Goal: Contribute content

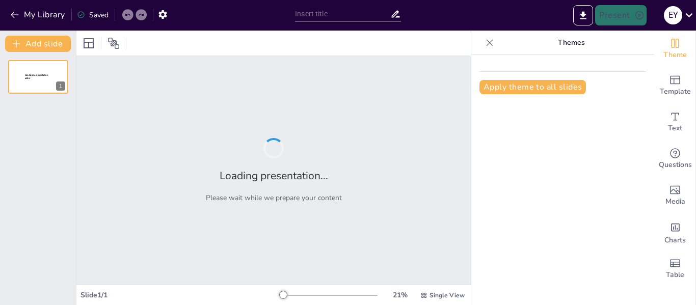
type input "Introducción al diagnóstico administrativo en enfermería"
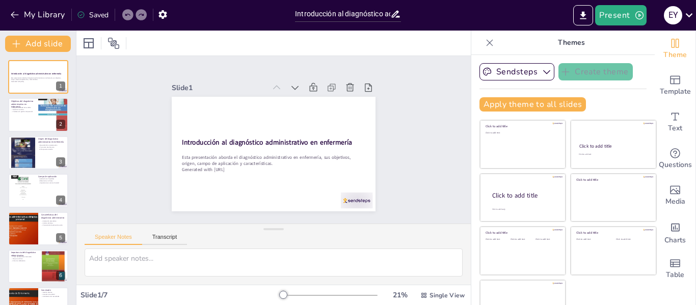
scroll to position [23, 0]
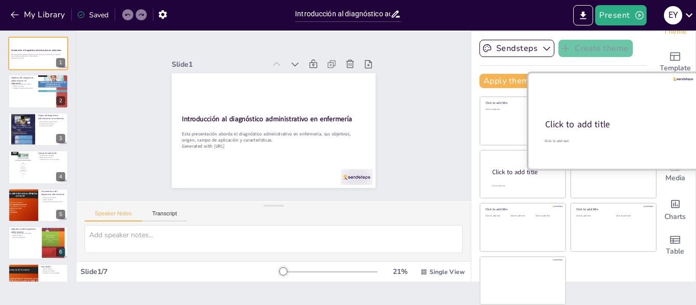
click at [627, 129] on div "Click to add title" at bounding box center [612, 125] width 135 height 12
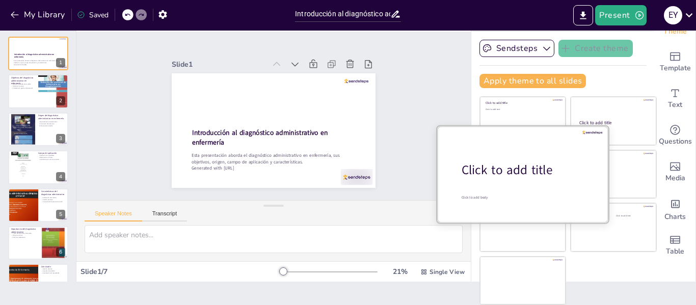
click at [522, 174] on div "Click to add title" at bounding box center [527, 170] width 130 height 17
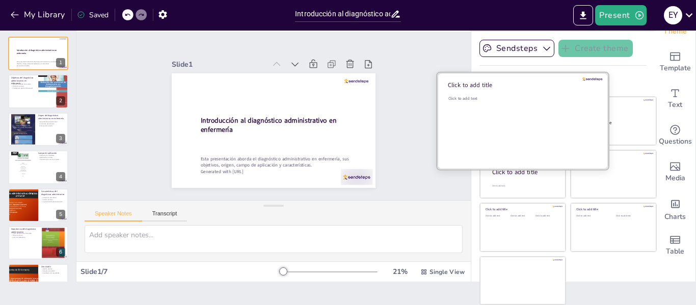
click at [499, 102] on div "Click to add text" at bounding box center [522, 127] width 146 height 63
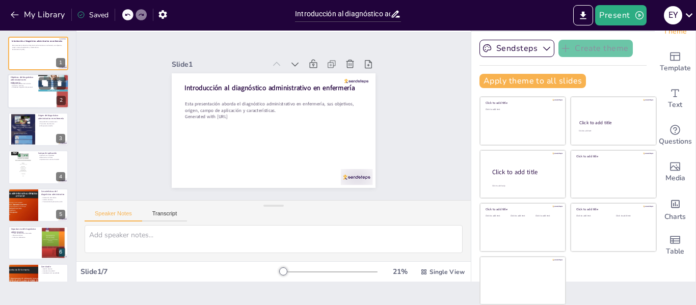
click at [31, 88] on p "Fortalecer la gestión del personal" at bounding box center [23, 88] width 24 height 2
type textarea "Mejorar la calidad del cuidado es esencial para garantizar que los pacientes re…"
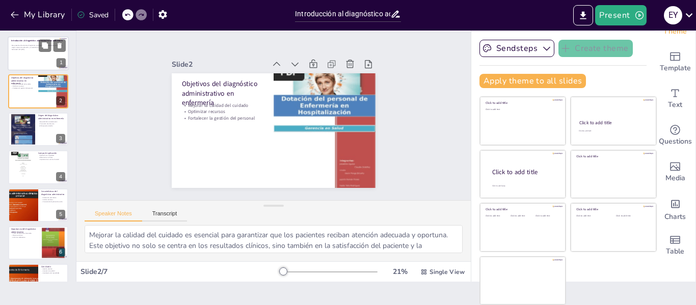
click at [24, 46] on p "Esta presentación aborda el diagnóstico administrativo en enfermería, sus objet…" at bounding box center [38, 47] width 52 height 4
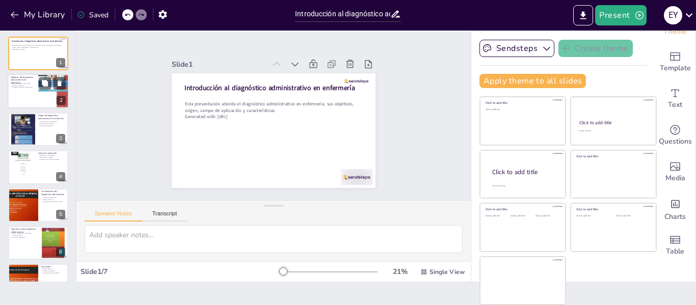
click at [14, 80] on p "Objetivos del diagnóstico administrativo en enfermería" at bounding box center [23, 80] width 24 height 9
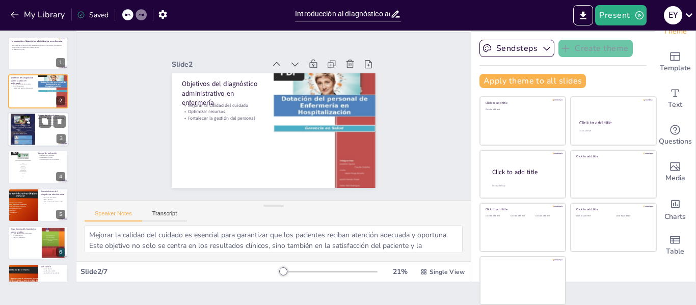
click at [19, 136] on div at bounding box center [23, 129] width 24 height 33
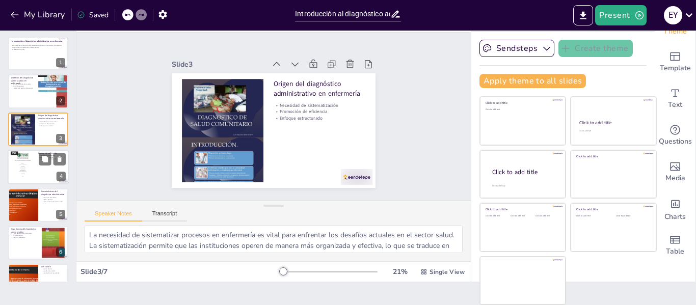
click at [22, 161] on div at bounding box center [23, 167] width 24 height 33
type textarea "La aplicación del diagnóstico administrativo en hospitales es esencial debido a…"
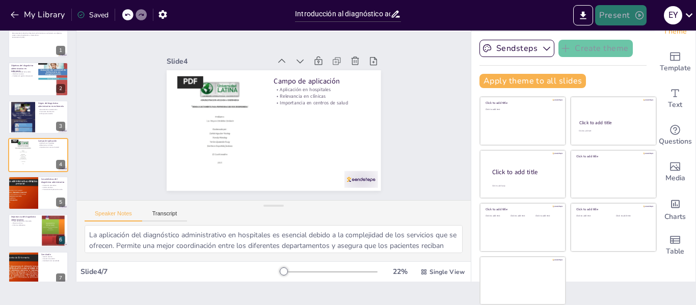
click at [630, 14] on button "Present" at bounding box center [620, 15] width 51 height 20
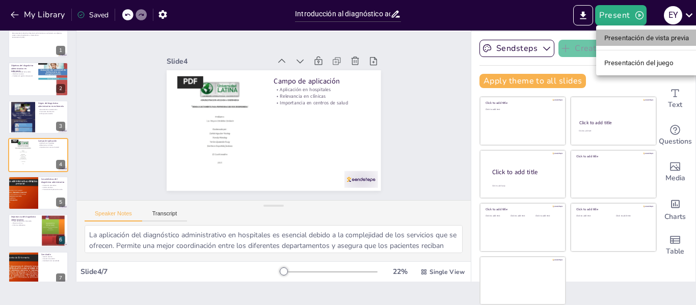
click at [626, 36] on font "Presentación de vista previa" at bounding box center [647, 38] width 85 height 8
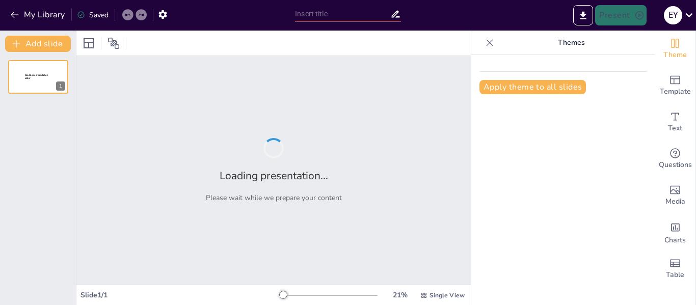
type input "Introducción al diagnóstico administrativo en enfermería"
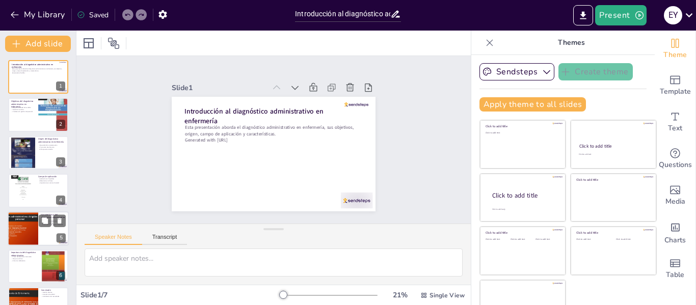
click at [21, 240] on div at bounding box center [22, 229] width 61 height 35
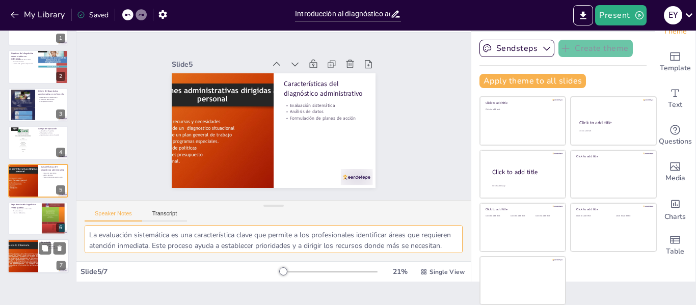
click at [22, 256] on div at bounding box center [22, 257] width 61 height 35
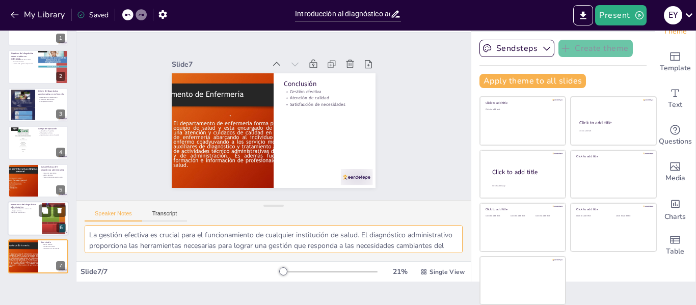
click at [21, 217] on div at bounding box center [38, 218] width 61 height 35
type textarea "La toma de decisiones informadas es una de las principales ventajas del diagnós…"
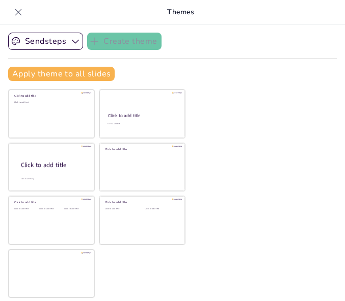
scroll to position [75, 0]
